Goal: Book appointment/travel/reservation

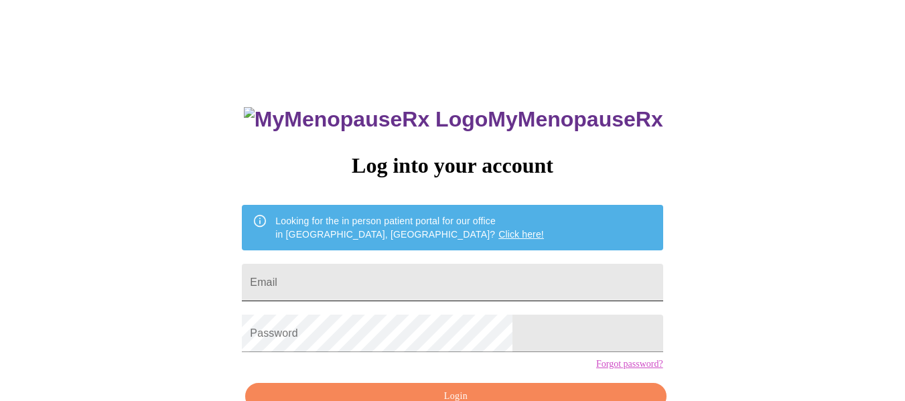
scroll to position [78, 0]
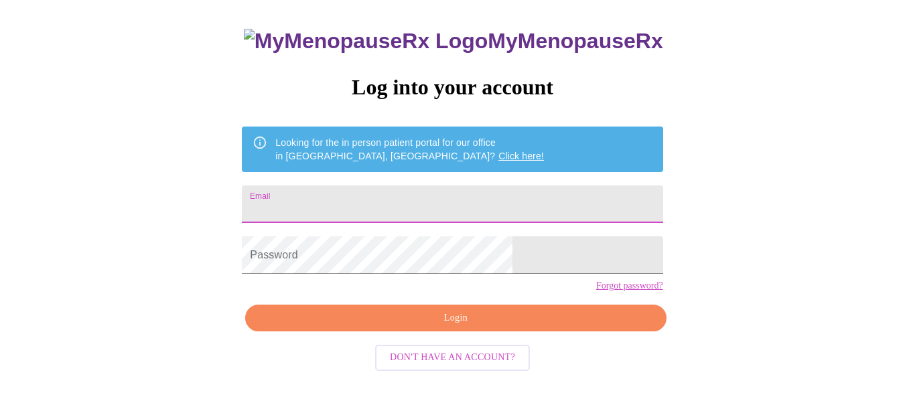
click at [395, 196] on input "Email" at bounding box center [452, 205] width 421 height 38
type input "dianwsly@gmail.com"
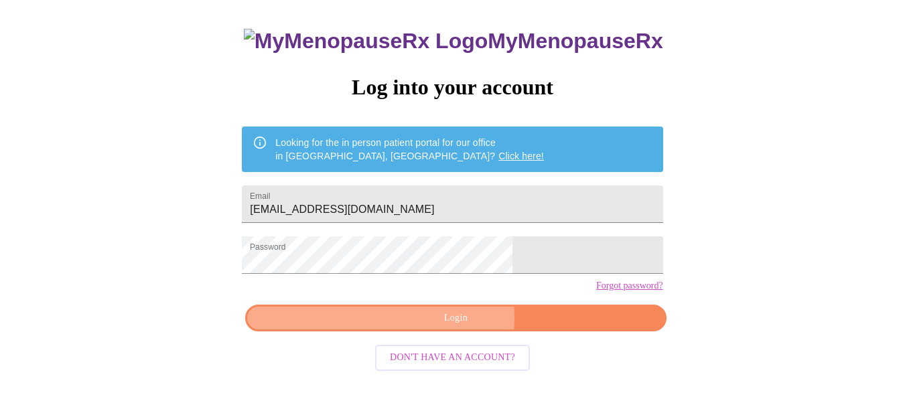
click at [445, 327] on span "Login" at bounding box center [456, 318] width 390 height 17
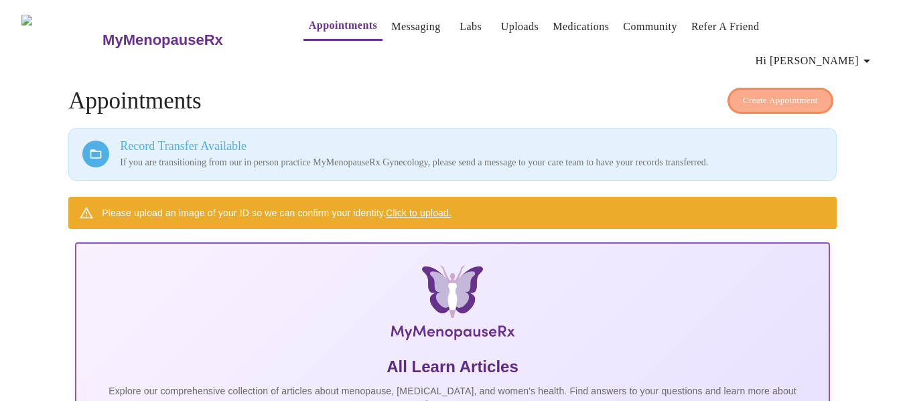
click at [743, 93] on span "Create Appointment" at bounding box center [780, 100] width 75 height 15
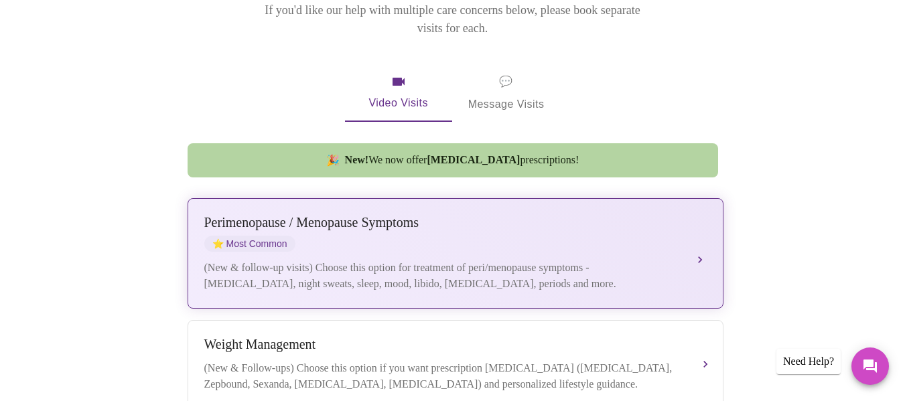
click at [514, 215] on div "Perimenopause / Menopause Symptoms ⭐ Most Common" at bounding box center [442, 233] width 476 height 37
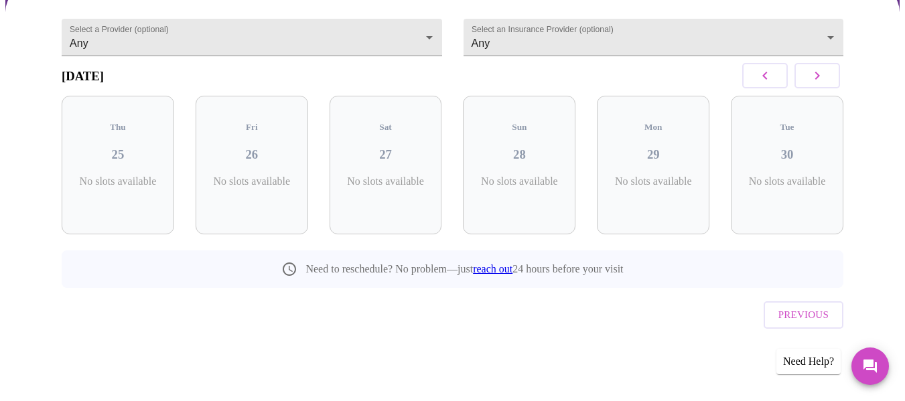
scroll to position [102, 0]
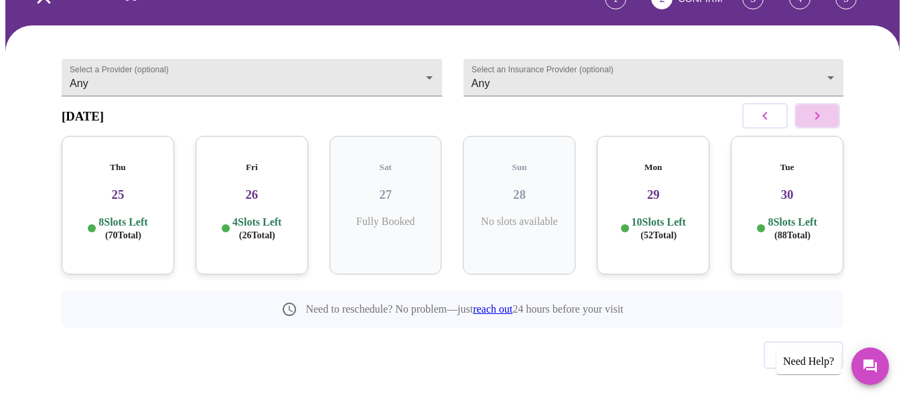
click at [814, 110] on button "button" at bounding box center [817, 115] width 46 height 25
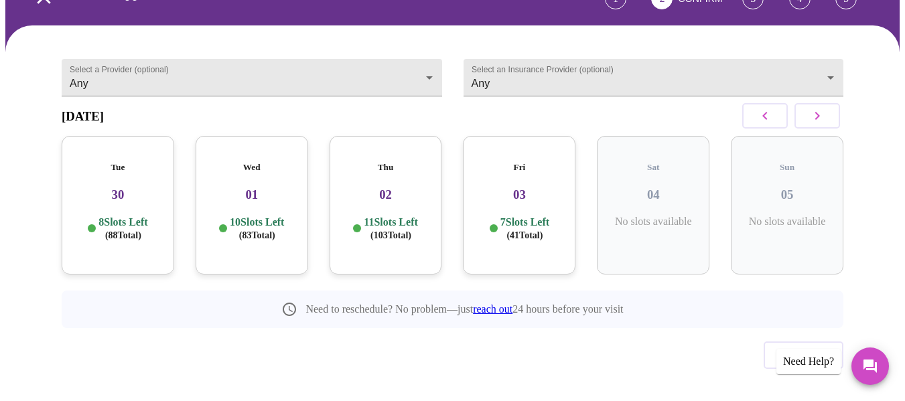
click at [525, 187] on div "Fri 03 7 Slots Left ( 41 Total)" at bounding box center [519, 205] width 113 height 139
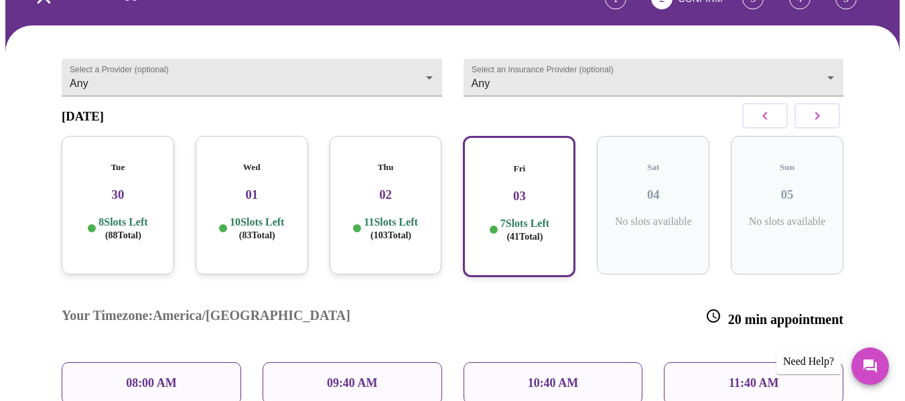
click at [497, 362] on div "10:40 AM" at bounding box center [553, 383] width 180 height 42
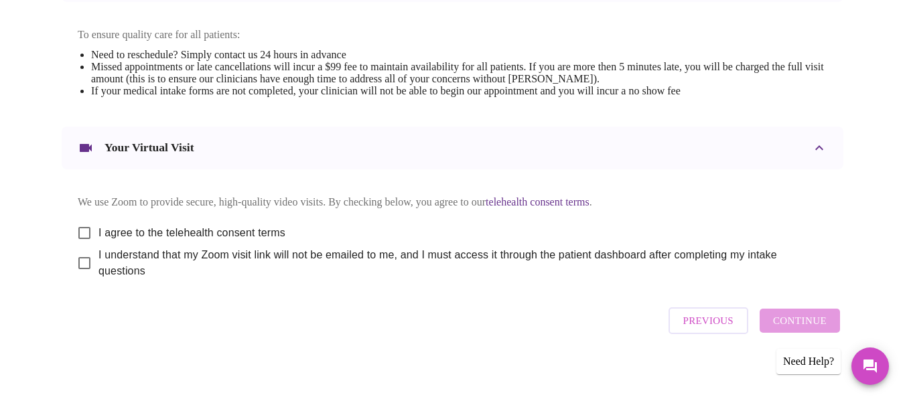
scroll to position [574, 0]
click at [81, 218] on input "I agree to the telehealth consent terms" at bounding box center [84, 232] width 28 height 28
checkbox input "true"
click at [78, 261] on input "I understand that my Zoom visit link will not be emailed to me, and I must acce…" at bounding box center [84, 262] width 28 height 28
checkbox input "true"
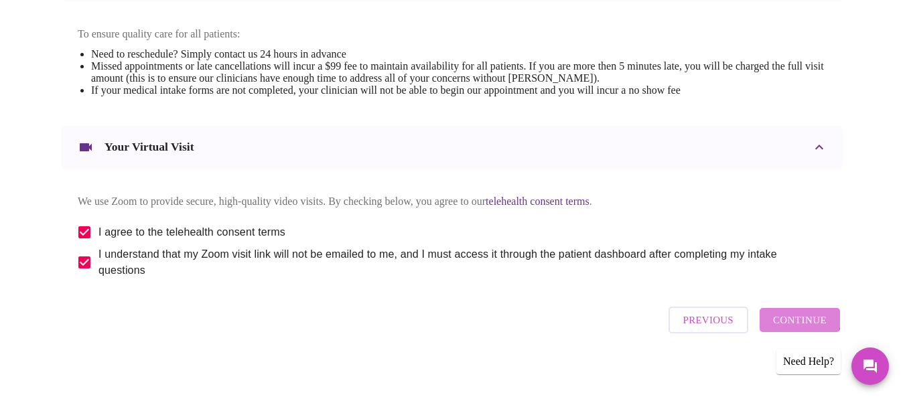
click at [794, 313] on span "Continue" at bounding box center [800, 319] width 54 height 17
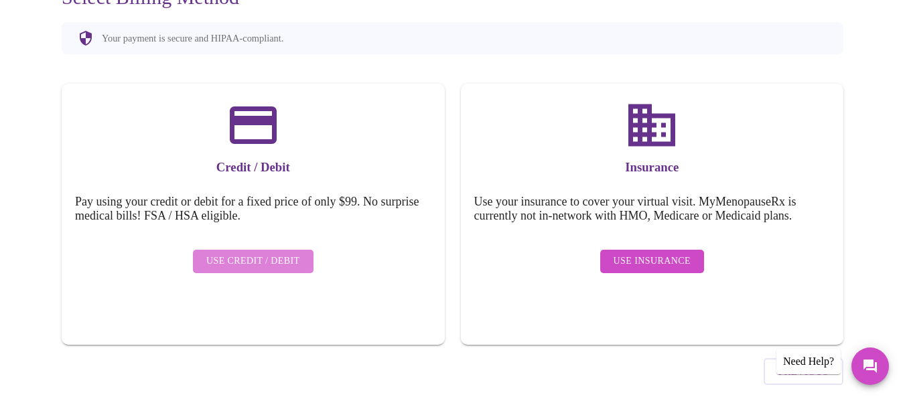
click at [295, 250] on button "Use Credit / Debit" at bounding box center [253, 261] width 121 height 23
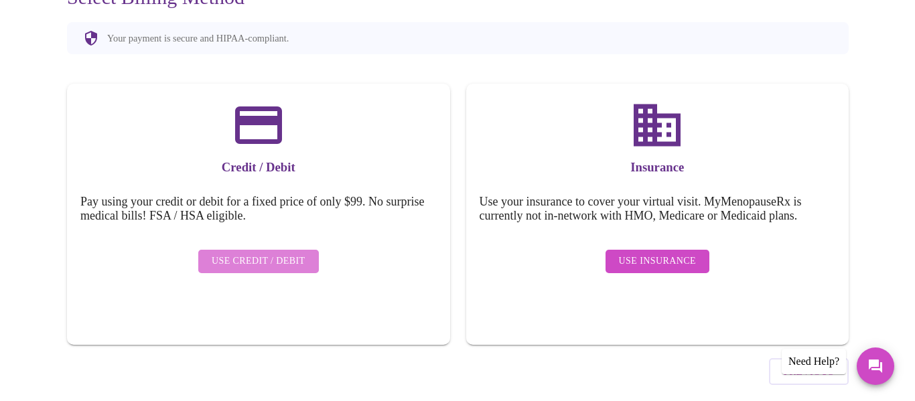
scroll to position [0, 0]
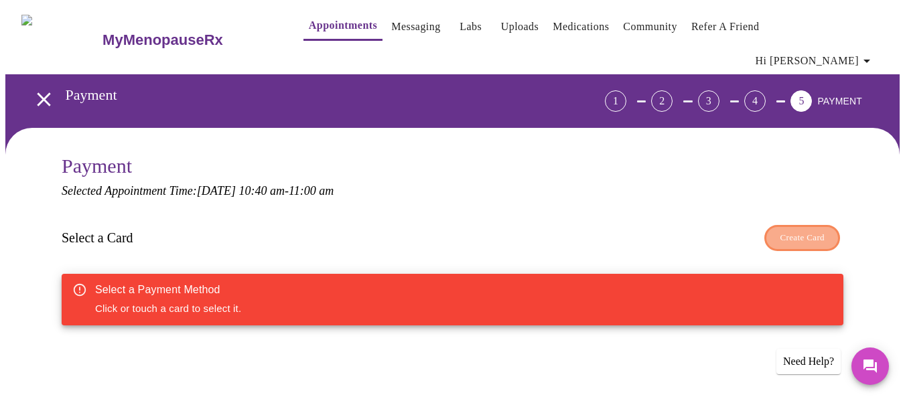
click at [803, 230] on span "Create Card" at bounding box center [802, 237] width 45 height 15
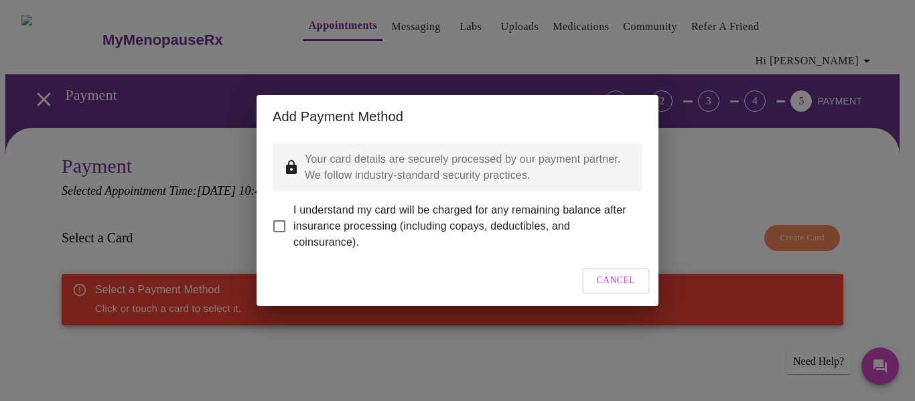
click at [277, 224] on input "I understand my card will be charged for any remaining balance after insurance …" at bounding box center [279, 226] width 28 height 28
checkbox input "true"
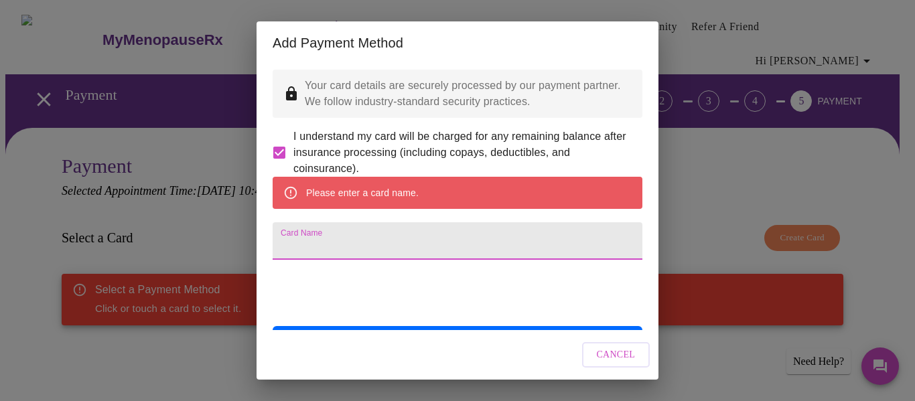
click at [317, 260] on input "Card Name" at bounding box center [458, 241] width 370 height 38
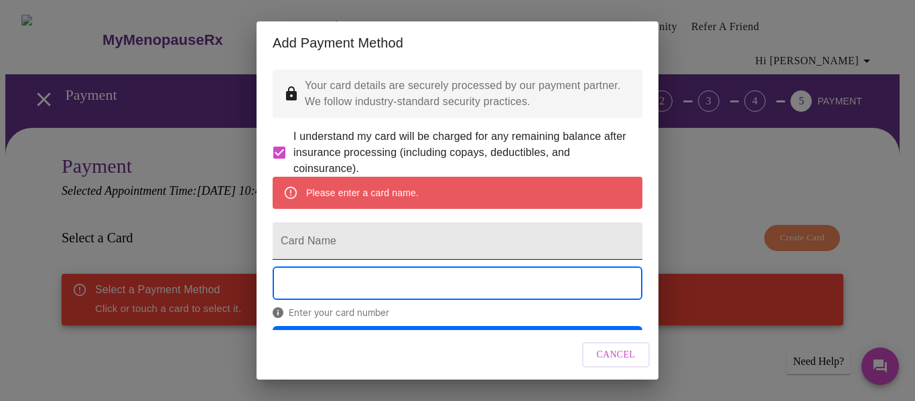
scroll to position [70, 0]
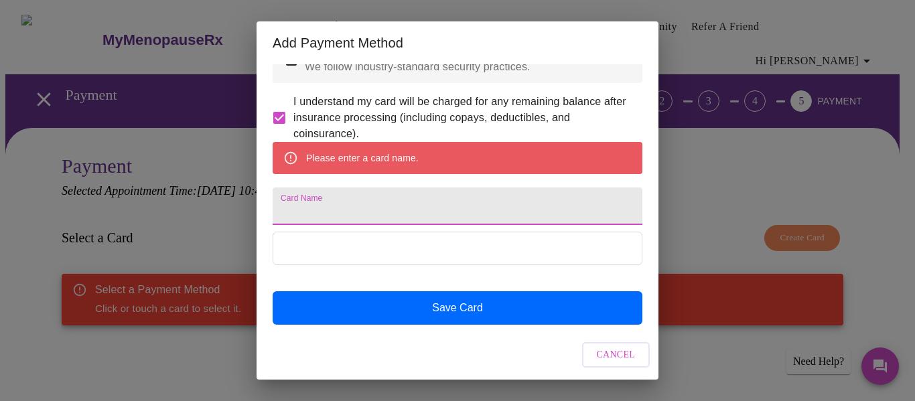
click at [329, 199] on input "Card Name" at bounding box center [458, 207] width 370 height 38
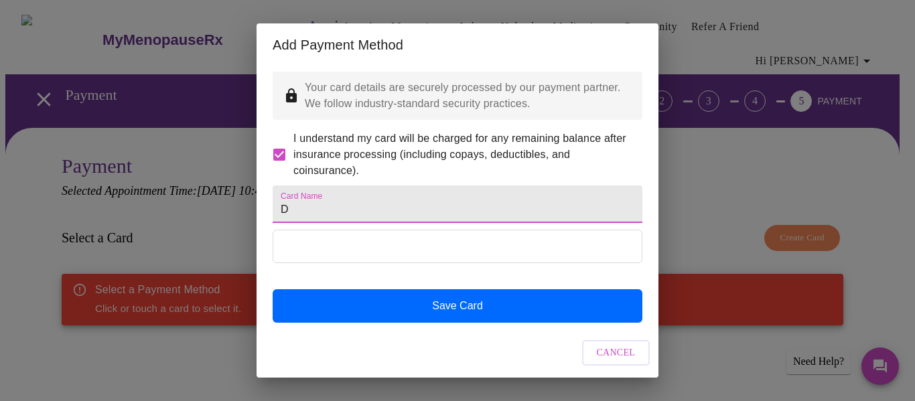
scroll to position [31, 0]
type input "Diane Wesley"
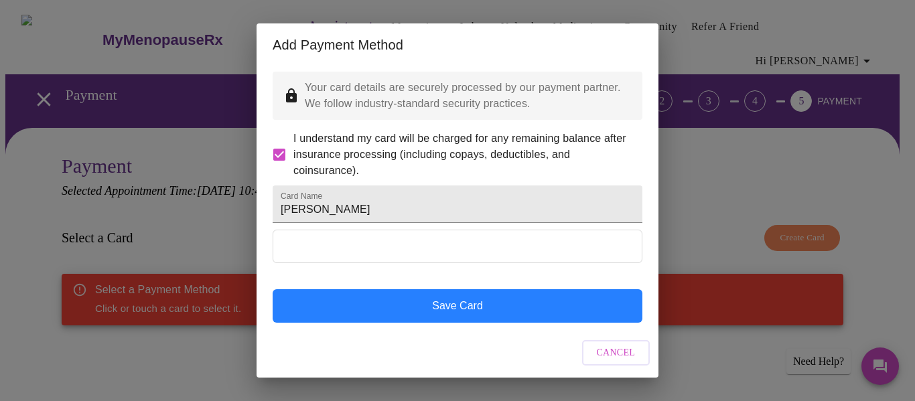
click at [435, 305] on button "Save Card" at bounding box center [458, 305] width 370 height 33
click at [500, 305] on button "Save Card" at bounding box center [458, 305] width 370 height 33
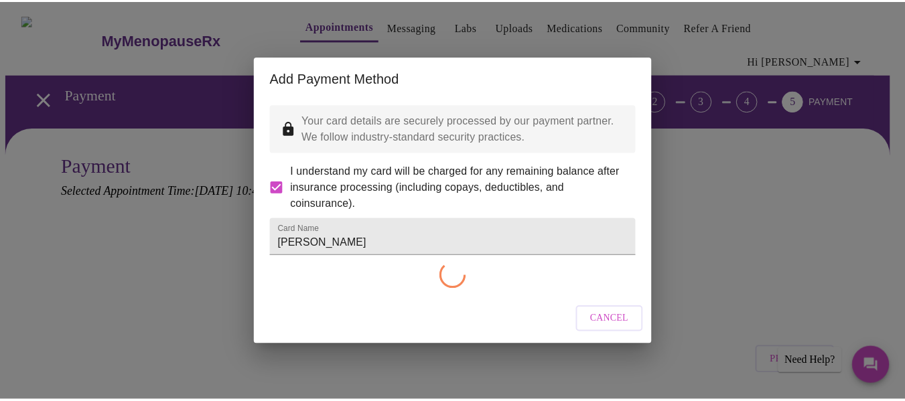
scroll to position [0, 0]
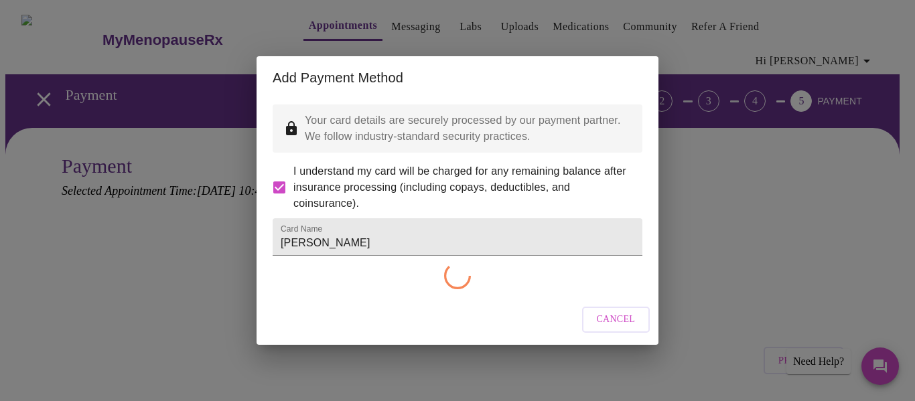
checkbox input "false"
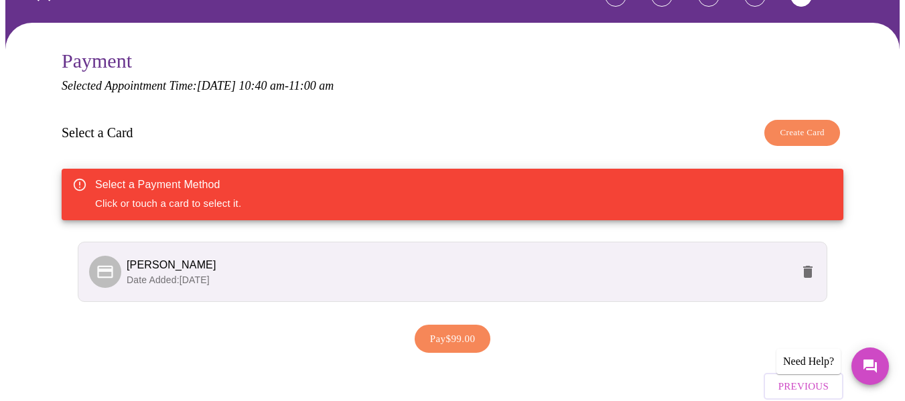
scroll to position [106, 0]
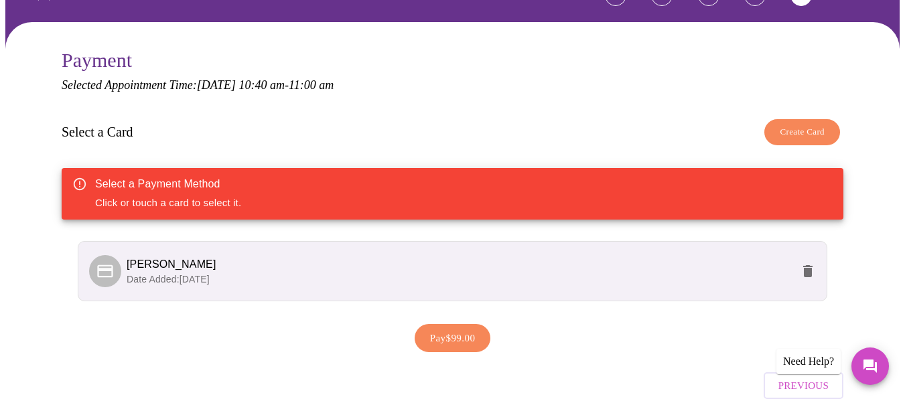
click at [317, 176] on div "Select a Payment Method Click or touch a card to select it." at bounding box center [453, 194] width 782 height 52
click at [208, 180] on div "Select a Payment Method Click or touch a card to select it." at bounding box center [168, 194] width 146 height 44
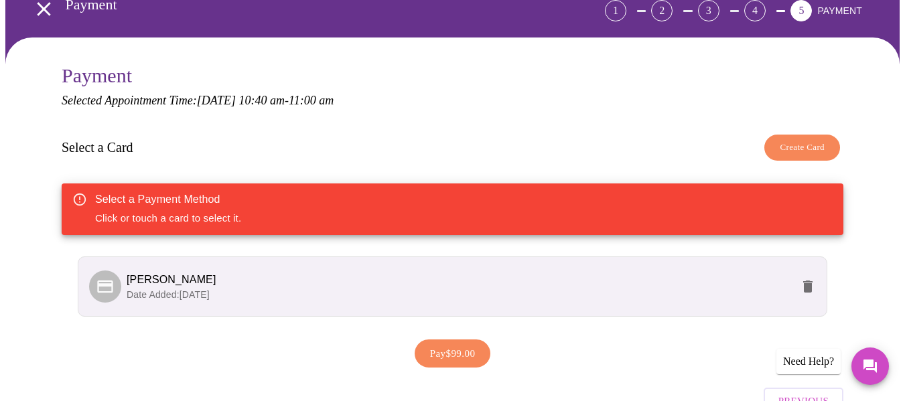
scroll to position [151, 0]
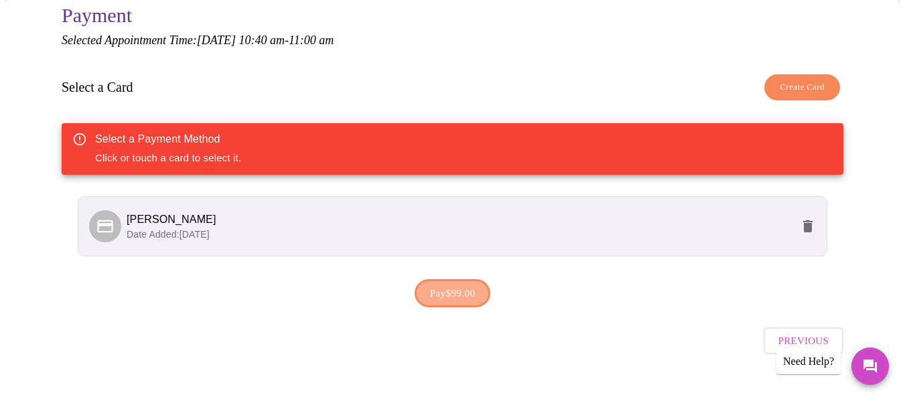
click at [473, 285] on span "Pay $99.00" at bounding box center [453, 293] width 46 height 17
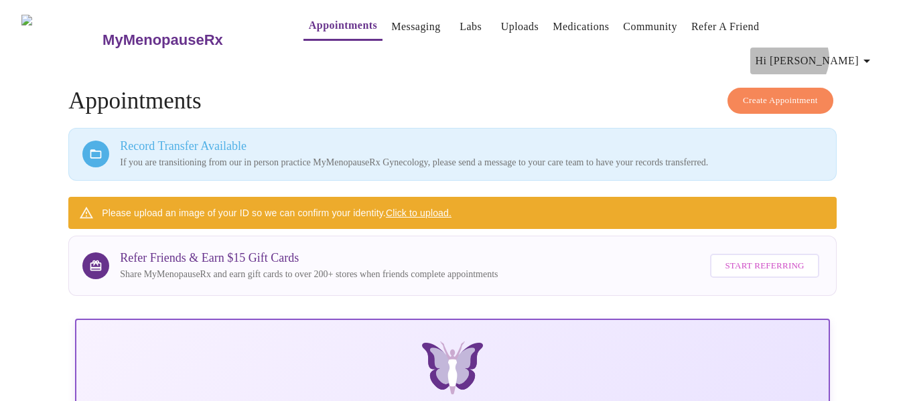
click at [854, 52] on span "Hi [PERSON_NAME]" at bounding box center [815, 61] width 119 height 19
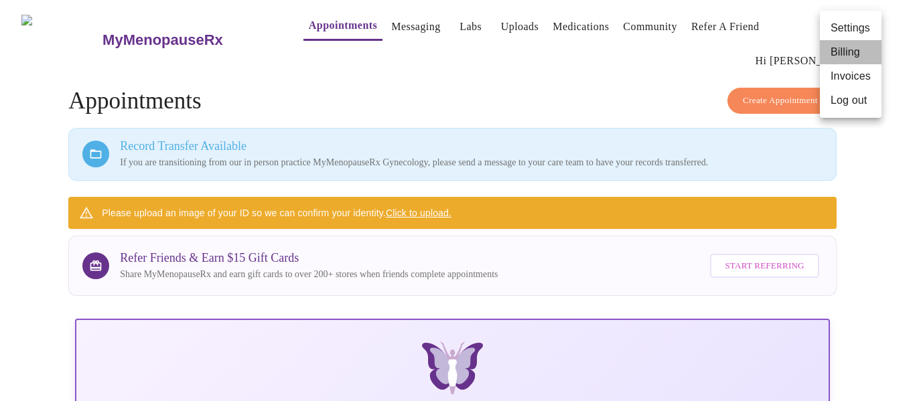
click at [859, 56] on li "Billing" at bounding box center [851, 52] width 62 height 24
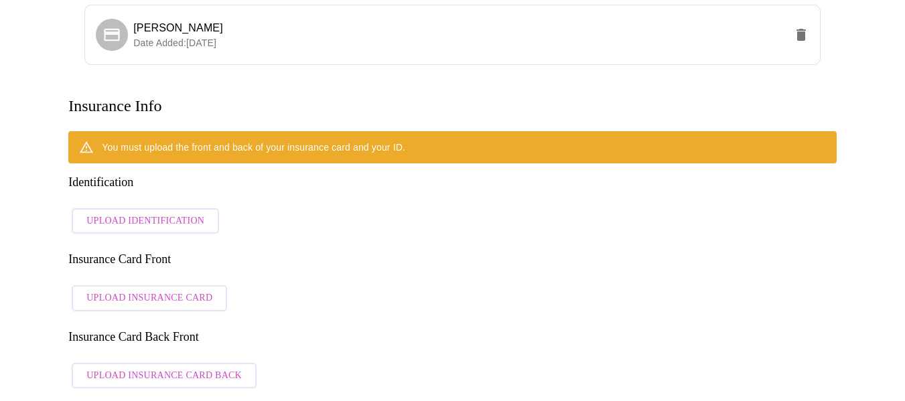
scroll to position [182, 0]
